Goal: Communication & Community: Share content

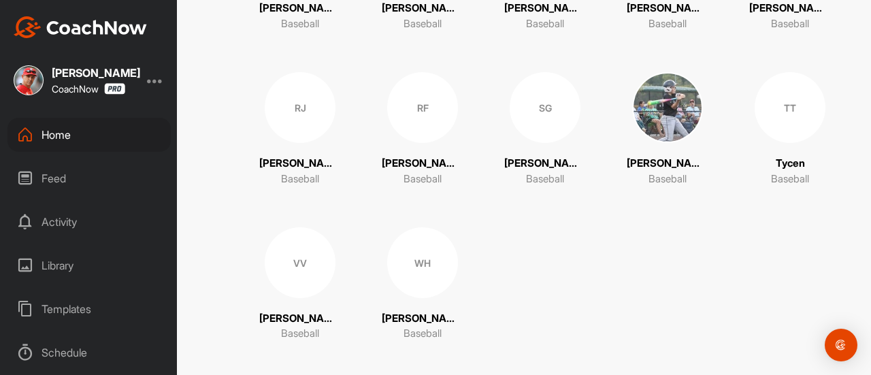
scroll to position [1814, 0]
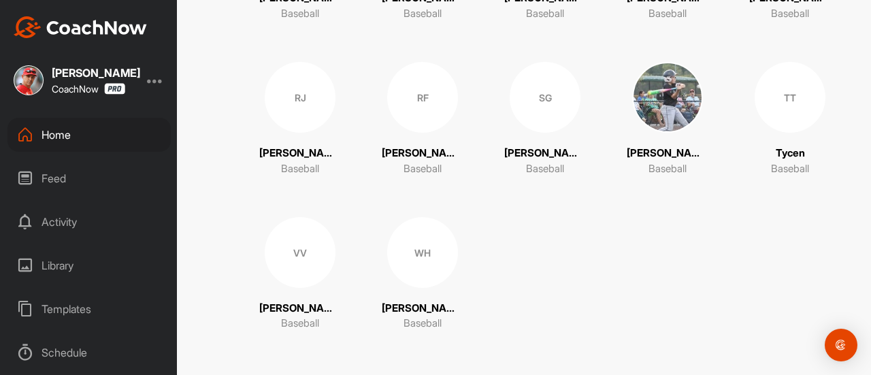
click at [788, 112] on div "TT" at bounding box center [789, 97] width 71 height 71
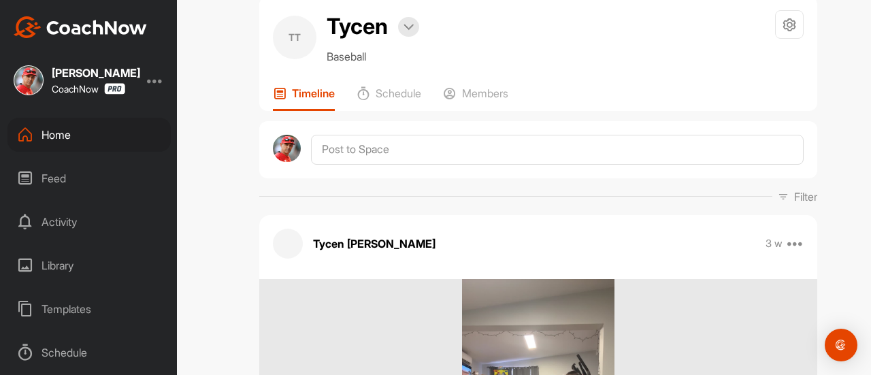
scroll to position [8, 0]
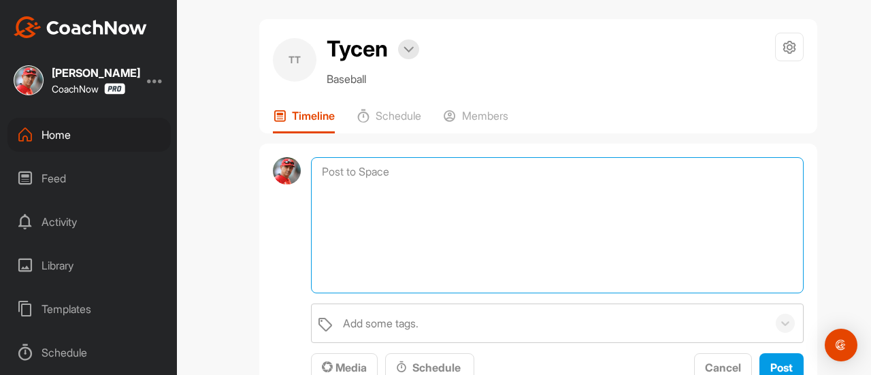
click at [380, 176] on textarea at bounding box center [557, 225] width 492 height 136
paste textarea "[URL][DOMAIN_NAME]"
click at [314, 168] on textarea "[URL][DOMAIN_NAME]" at bounding box center [557, 225] width 492 height 136
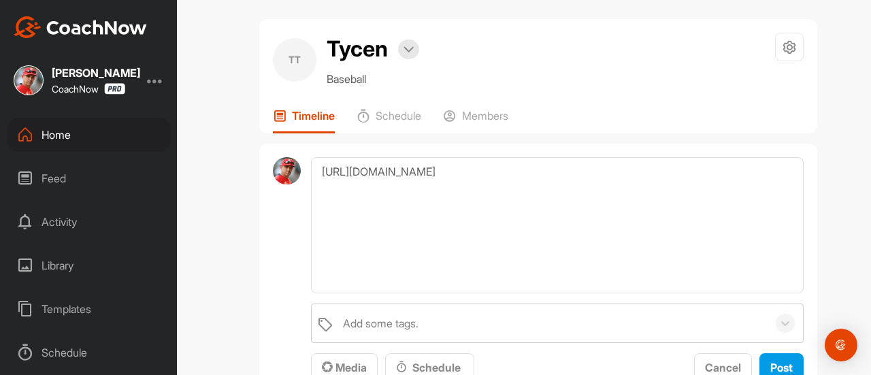
click at [296, 171] on div "[URL][DOMAIN_NAME] Add some tags. Media Schedule Cancel Post" at bounding box center [538, 270] width 558 height 253
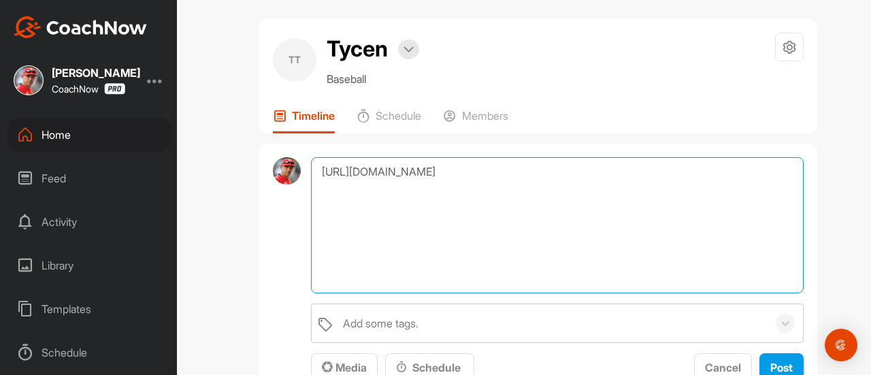
click at [316, 175] on textarea "[URL][DOMAIN_NAME]" at bounding box center [557, 225] width 492 height 136
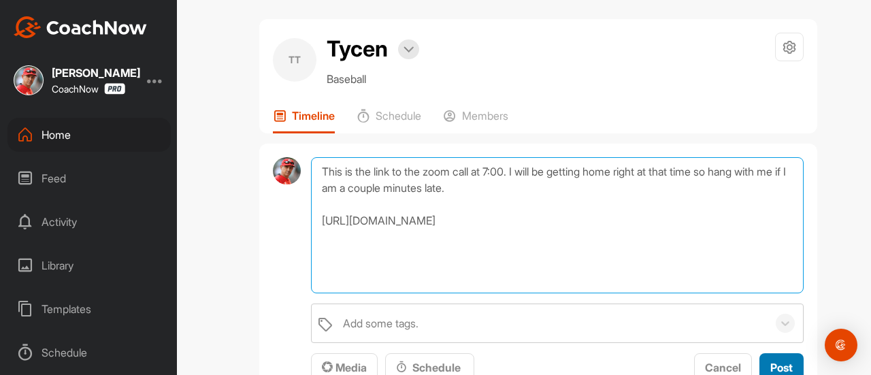
type textarea "This is the link to the zoom call at 7:00. I will be getting home right at that…"
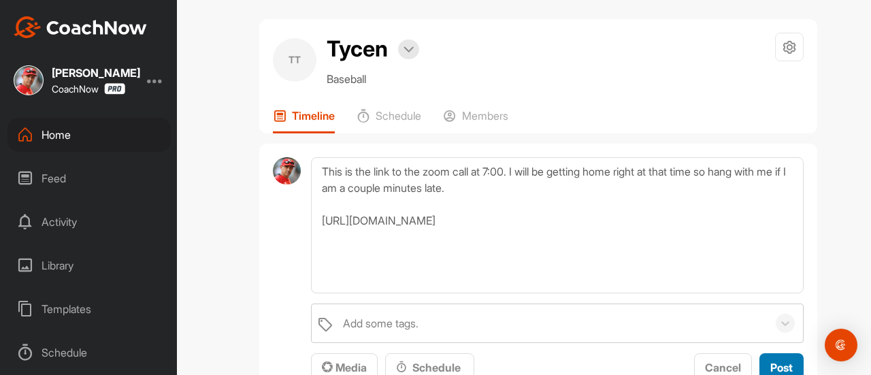
click at [778, 361] on span "Post" at bounding box center [781, 367] width 22 height 14
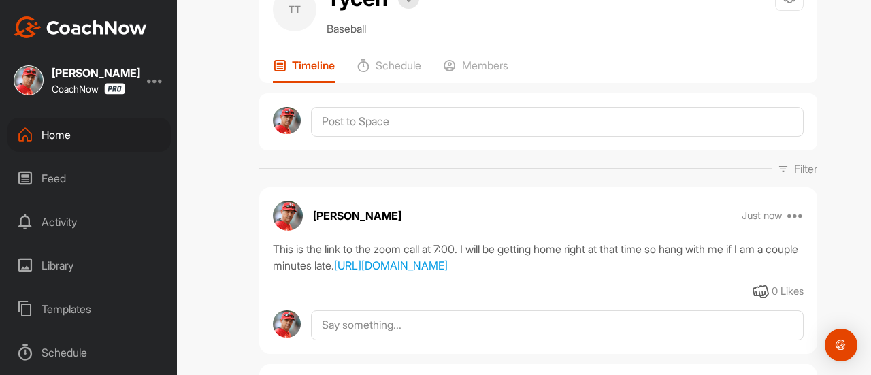
scroll to position [0, 0]
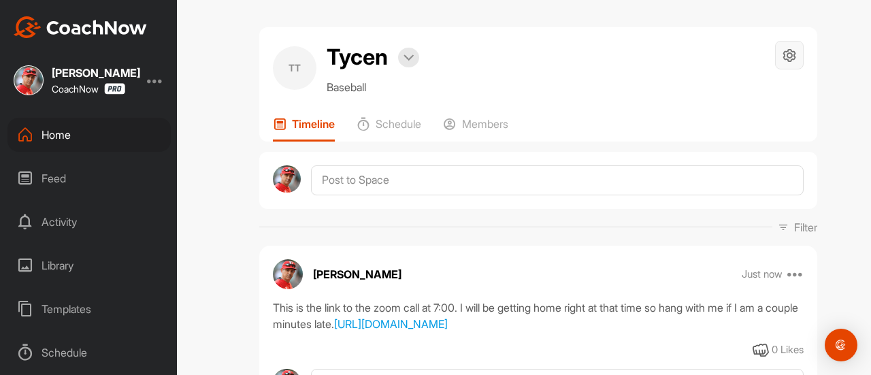
click at [782, 51] on icon at bounding box center [789, 56] width 16 height 16
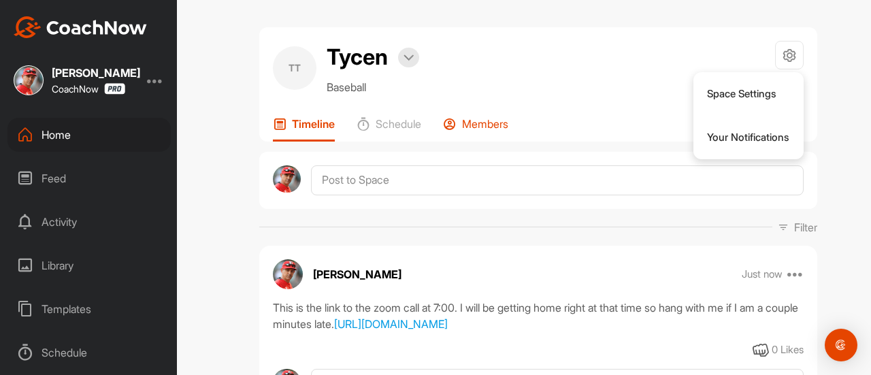
click at [477, 126] on p "Members" at bounding box center [485, 124] width 46 height 14
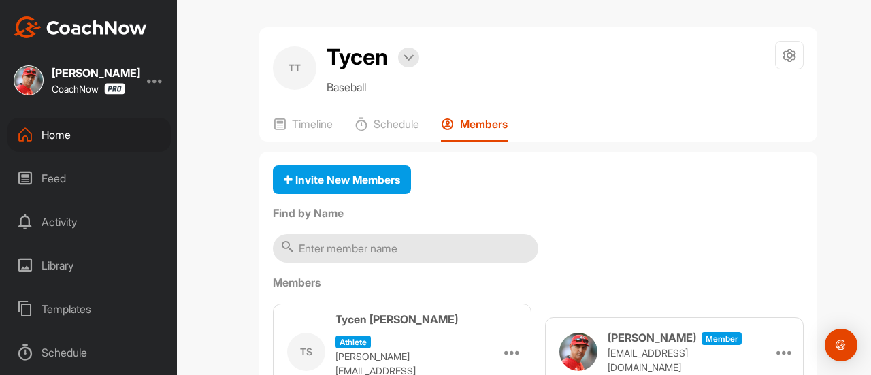
scroll to position [55, 0]
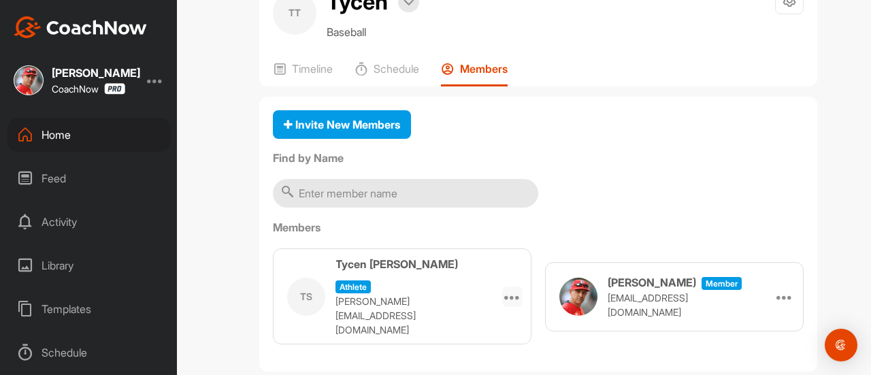
click at [508, 288] on icon at bounding box center [512, 296] width 16 height 16
click at [404, 294] on p "[PERSON_NAME][EMAIL_ADDRESS][DOMAIN_NAME]" at bounding box center [403, 315] width 136 height 43
click at [420, 294] on p "[PERSON_NAME][EMAIL_ADDRESS][DOMAIN_NAME]" at bounding box center [403, 315] width 136 height 43
click at [418, 270] on h3 "Tycen [PERSON_NAME]" at bounding box center [396, 264] width 122 height 16
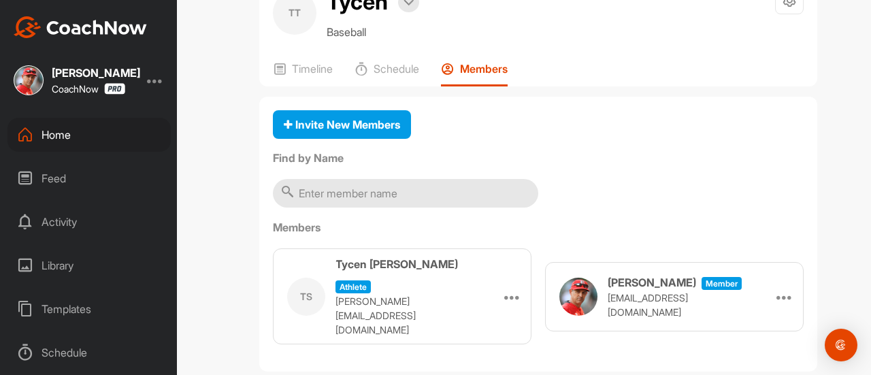
click at [383, 272] on h3 "Tycen [PERSON_NAME]" at bounding box center [396, 264] width 122 height 16
click at [373, 294] on p "[PERSON_NAME][EMAIL_ADDRESS][DOMAIN_NAME]" at bounding box center [403, 315] width 136 height 43
click at [346, 294] on p "[PERSON_NAME][EMAIL_ADDRESS][DOMAIN_NAME]" at bounding box center [403, 315] width 136 height 43
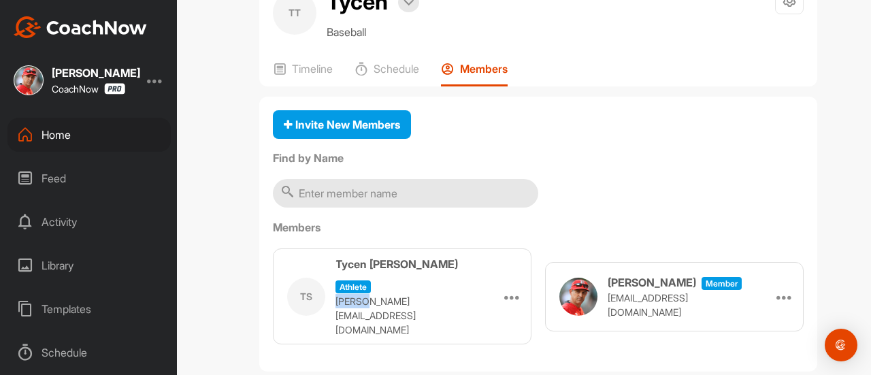
click at [346, 294] on p "[PERSON_NAME][EMAIL_ADDRESS][DOMAIN_NAME]" at bounding box center [403, 315] width 136 height 43
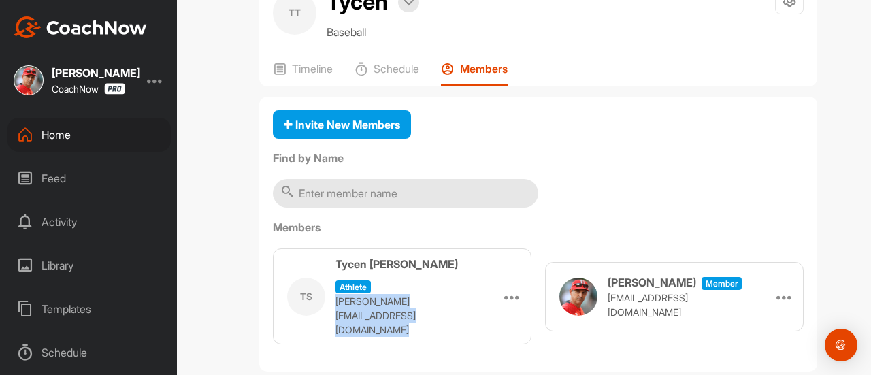
copy p "[PERSON_NAME][EMAIL_ADDRESS][DOMAIN_NAME]"
